Goal: Find contact information: Find contact information

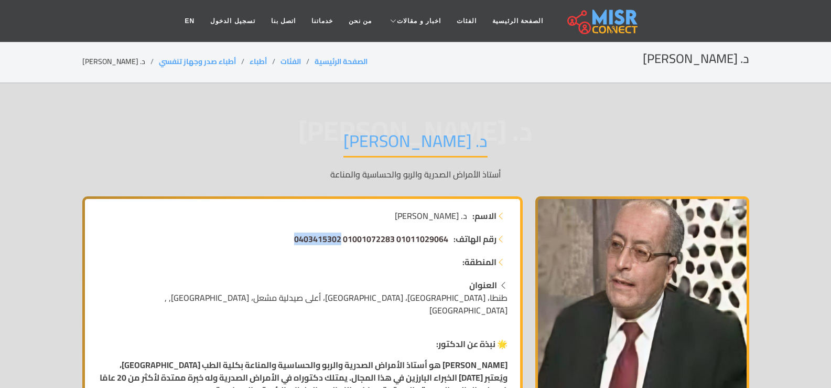
drag, startPoint x: 254, startPoint y: 240, endPoint x: 340, endPoint y: 244, distance: 85.6
click at [340, 244] on li "رقم الهاتف: 01011029064 01001072283 0403415302" at bounding box center [303, 238] width 410 height 13
copy span "0403415302"
click at [345, 249] on ul "رقم الهاتف: 01011029064 01001072283 0403415302 المنطقة:" at bounding box center [303, 250] width 410 height 36
drag, startPoint x: 350, startPoint y: 253, endPoint x: 403, endPoint y: 253, distance: 52.4
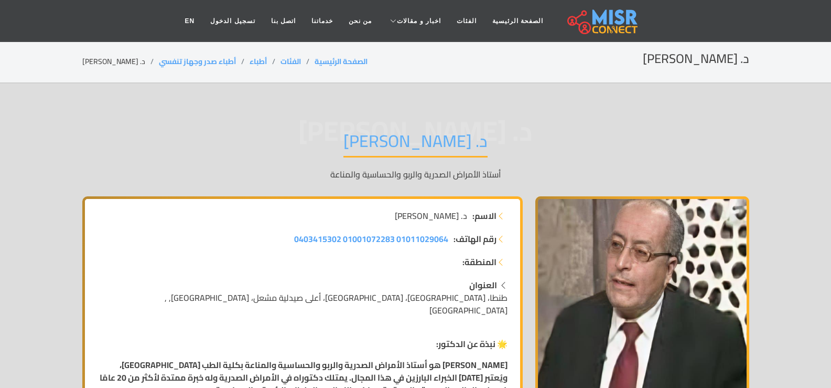
click at [365, 254] on ul "رقم الهاتف: 01011029064 01001072283 0403415302 المنطقة:" at bounding box center [303, 250] width 410 height 36
click at [448, 241] on li "رقم الهاتف: 01011029064 01001072283 0403415302" at bounding box center [303, 238] width 410 height 13
drag, startPoint x: 449, startPoint y: 240, endPoint x: 442, endPoint y: 241, distance: 7.4
click at [442, 241] on li "رقم الهاتف: 01011029064 01001072283 0403415302" at bounding box center [303, 238] width 410 height 13
copy span "01011029064"
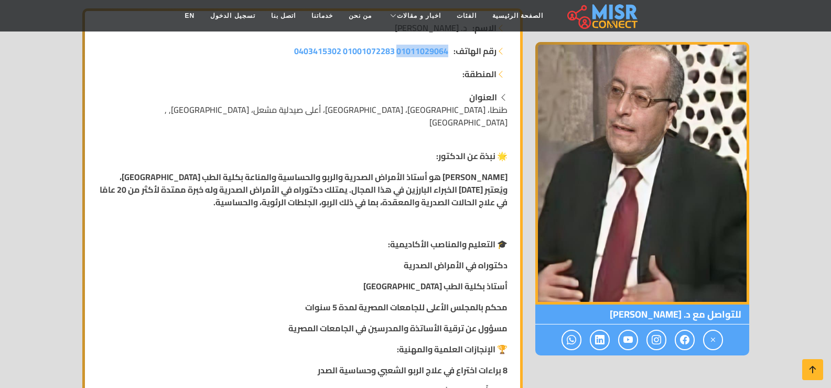
scroll to position [210, 0]
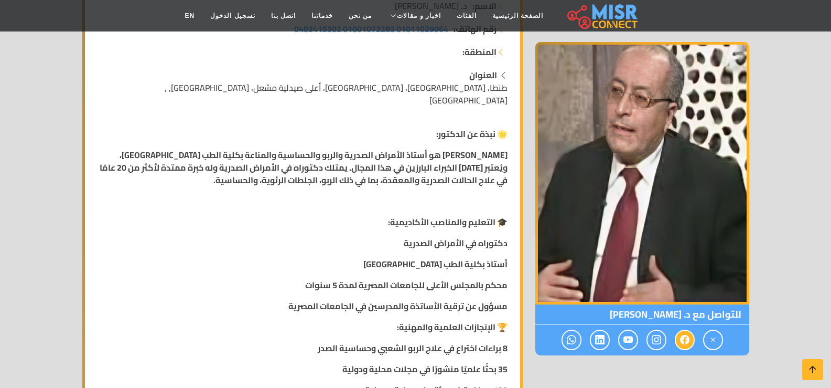
click at [683, 338] on icon at bounding box center [684, 339] width 9 height 17
click at [692, 343] on span at bounding box center [685, 339] width 20 height 20
click at [679, 340] on span at bounding box center [685, 339] width 20 height 20
click at [681, 340] on icon at bounding box center [684, 339] width 9 height 17
drag, startPoint x: 660, startPoint y: 340, endPoint x: 633, endPoint y: 338, distance: 27.3
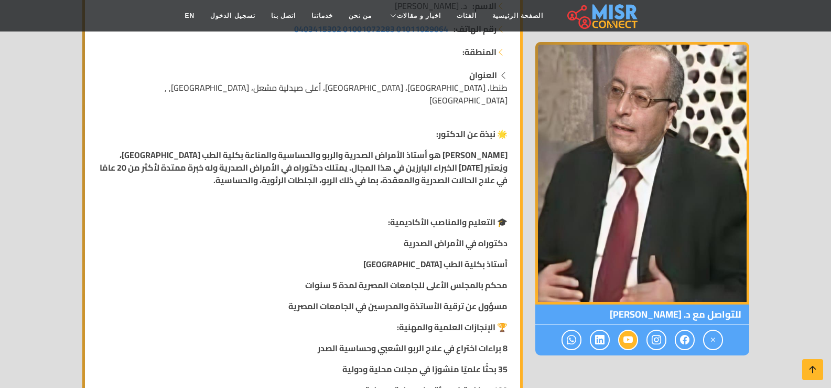
click at [659, 340] on icon at bounding box center [656, 339] width 9 height 17
click at [624, 336] on icon at bounding box center [628, 339] width 9 height 17
drag, startPoint x: 602, startPoint y: 334, endPoint x: 582, endPoint y: 334, distance: 19.4
click at [594, 334] on span at bounding box center [600, 339] width 20 height 20
